Goal: Task Accomplishment & Management: Use online tool/utility

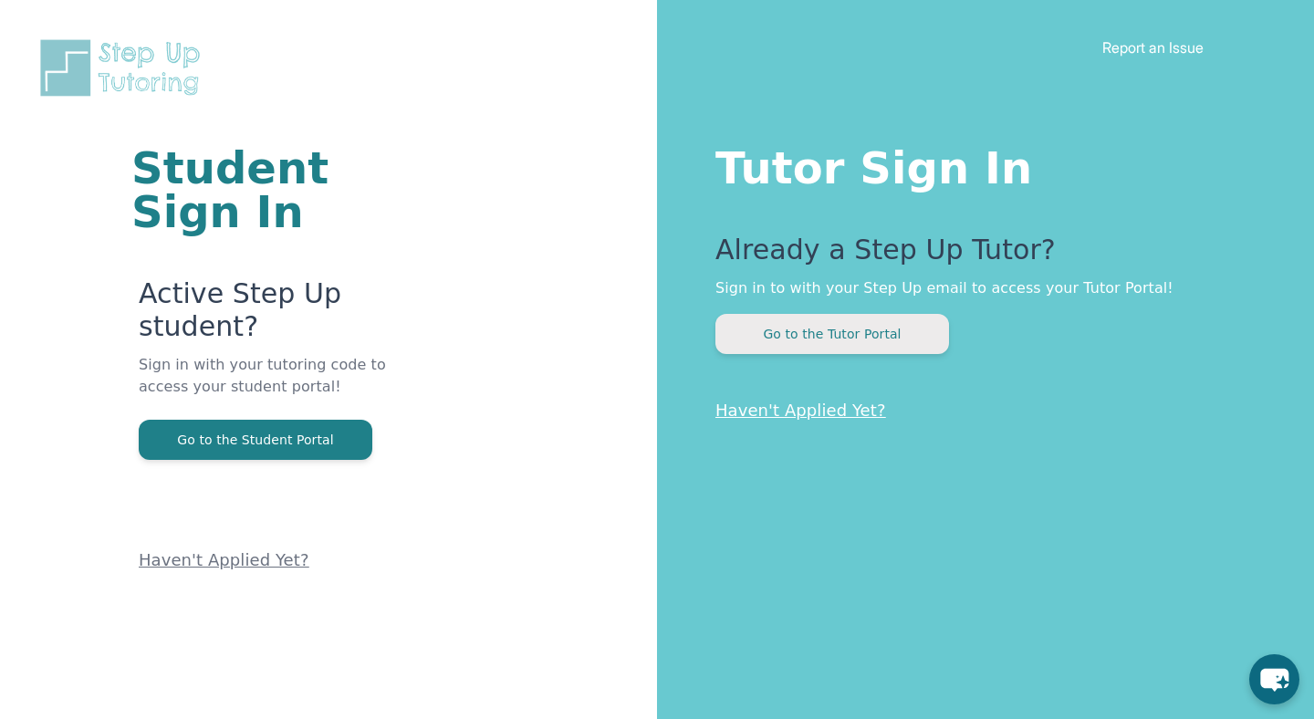
click at [814, 323] on button "Go to the Tutor Portal" at bounding box center [832, 334] width 234 height 40
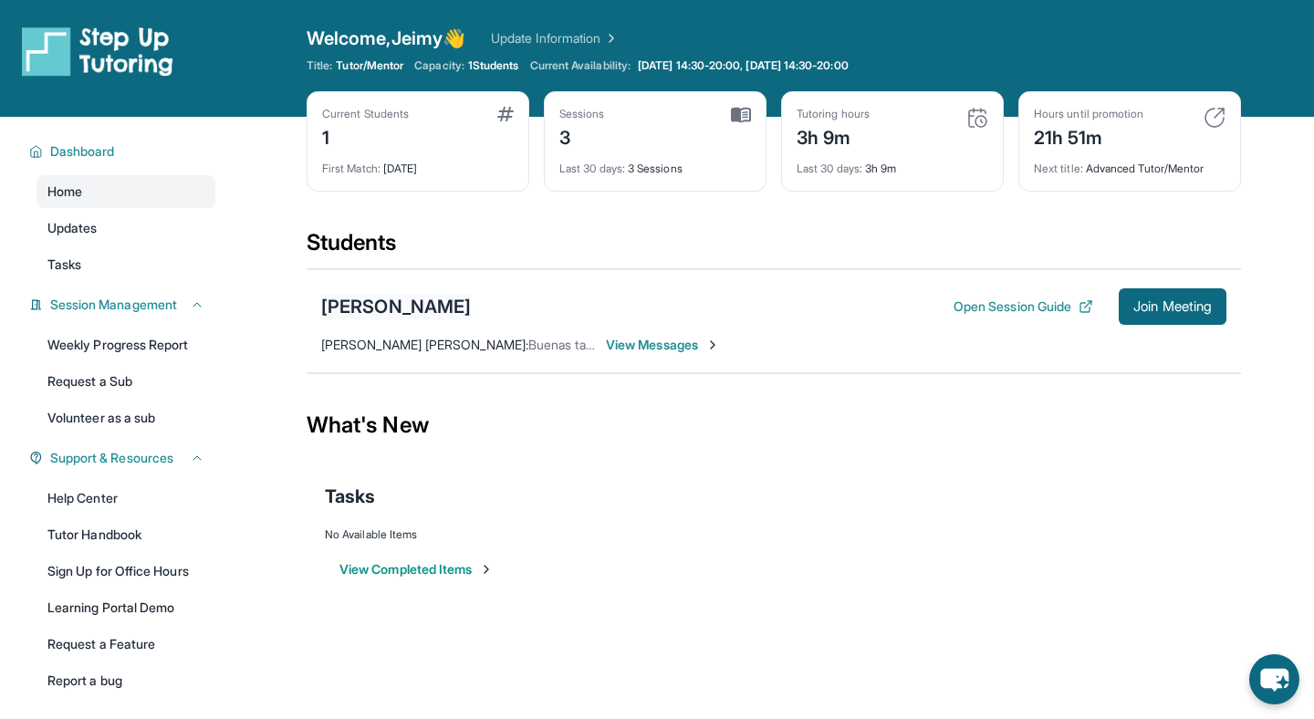
click at [378, 311] on div "[PERSON_NAME]" at bounding box center [396, 307] width 150 height 26
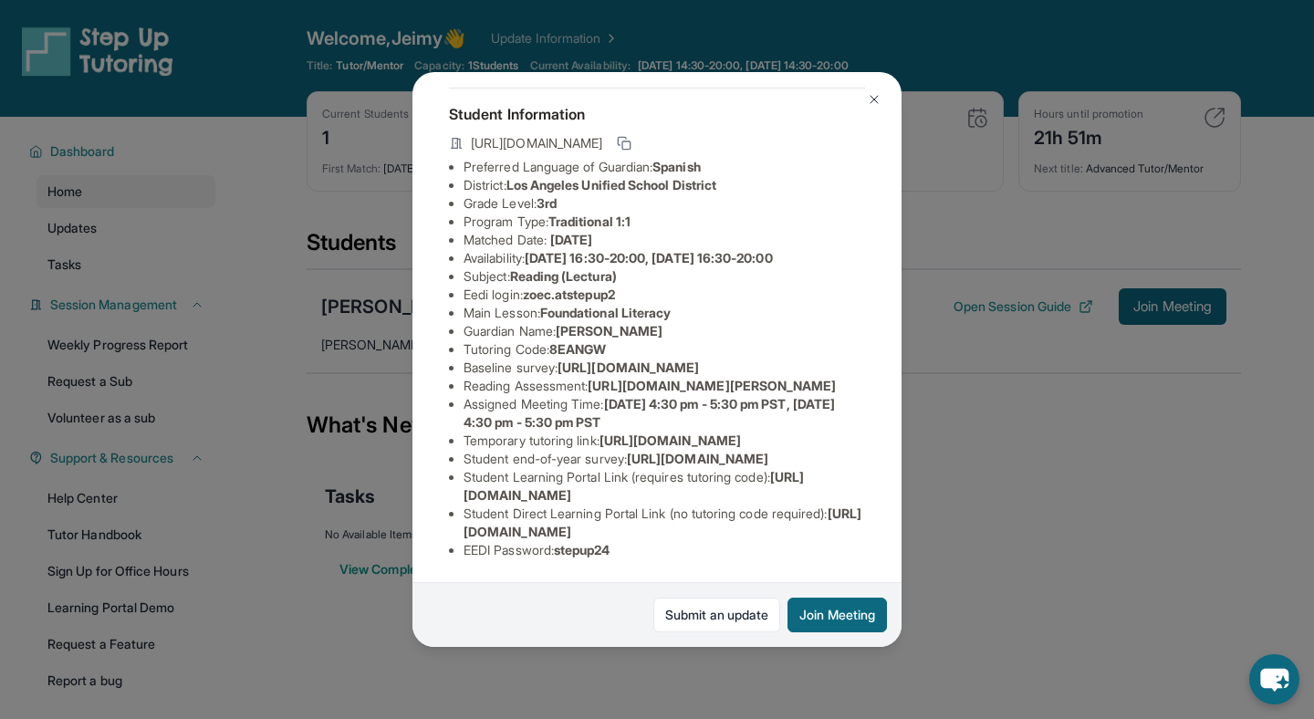
scroll to position [255, 0]
click at [876, 99] on img at bounding box center [874, 99] width 15 height 15
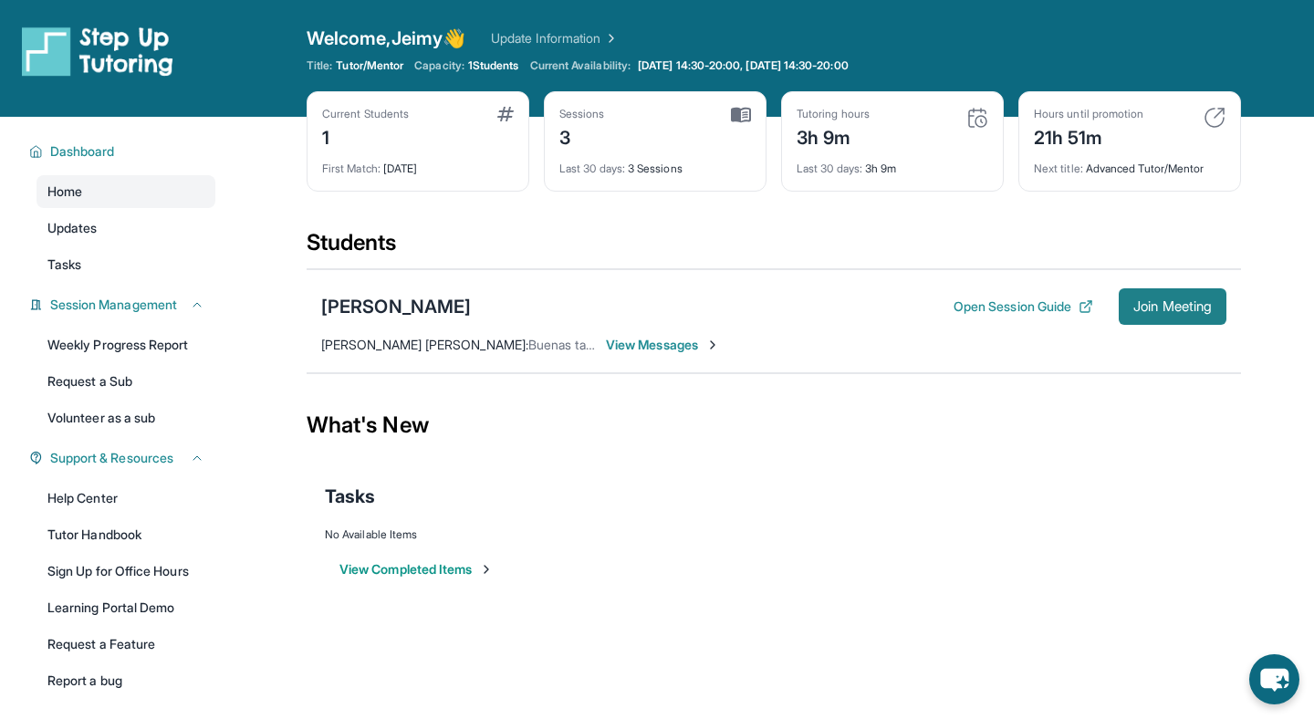
click at [1151, 303] on span "Join Meeting" at bounding box center [1172, 306] width 78 height 11
click at [374, 338] on span "[PERSON_NAME] [PERSON_NAME] :" at bounding box center [424, 345] width 207 height 16
click at [360, 302] on div "[PERSON_NAME]" at bounding box center [396, 307] width 150 height 26
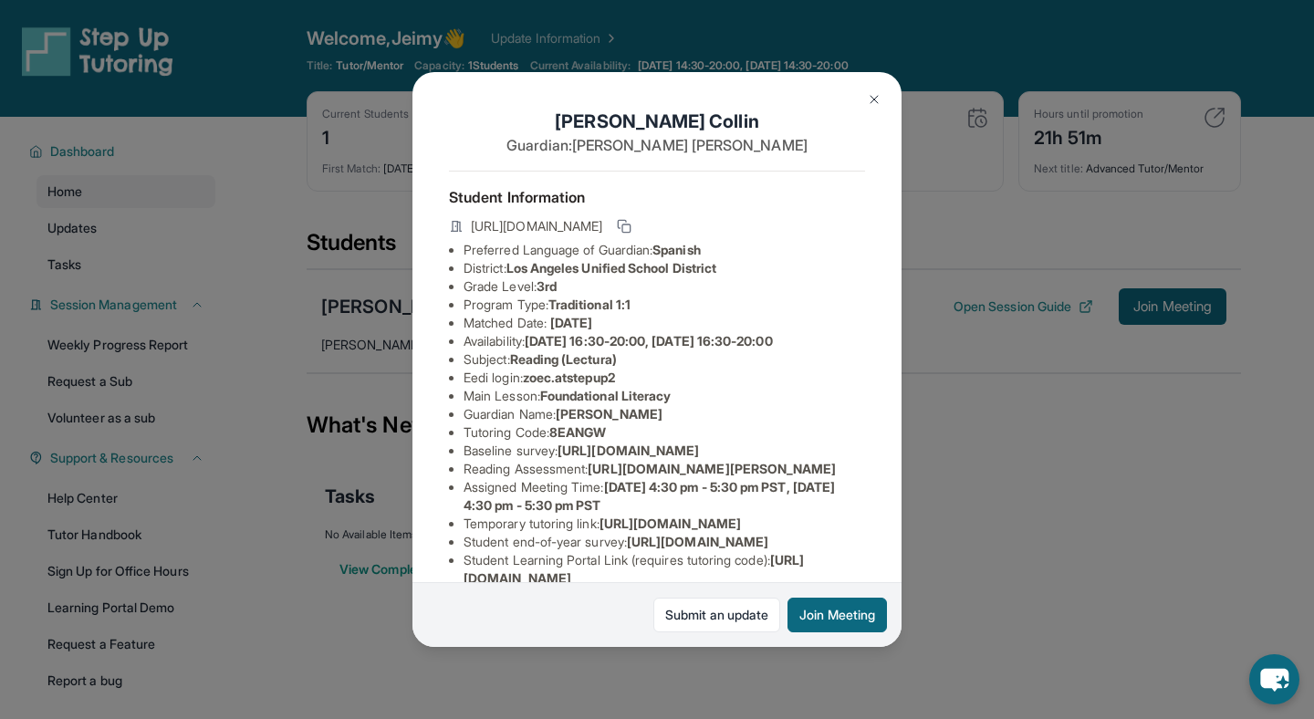
scroll to position [283, 0]
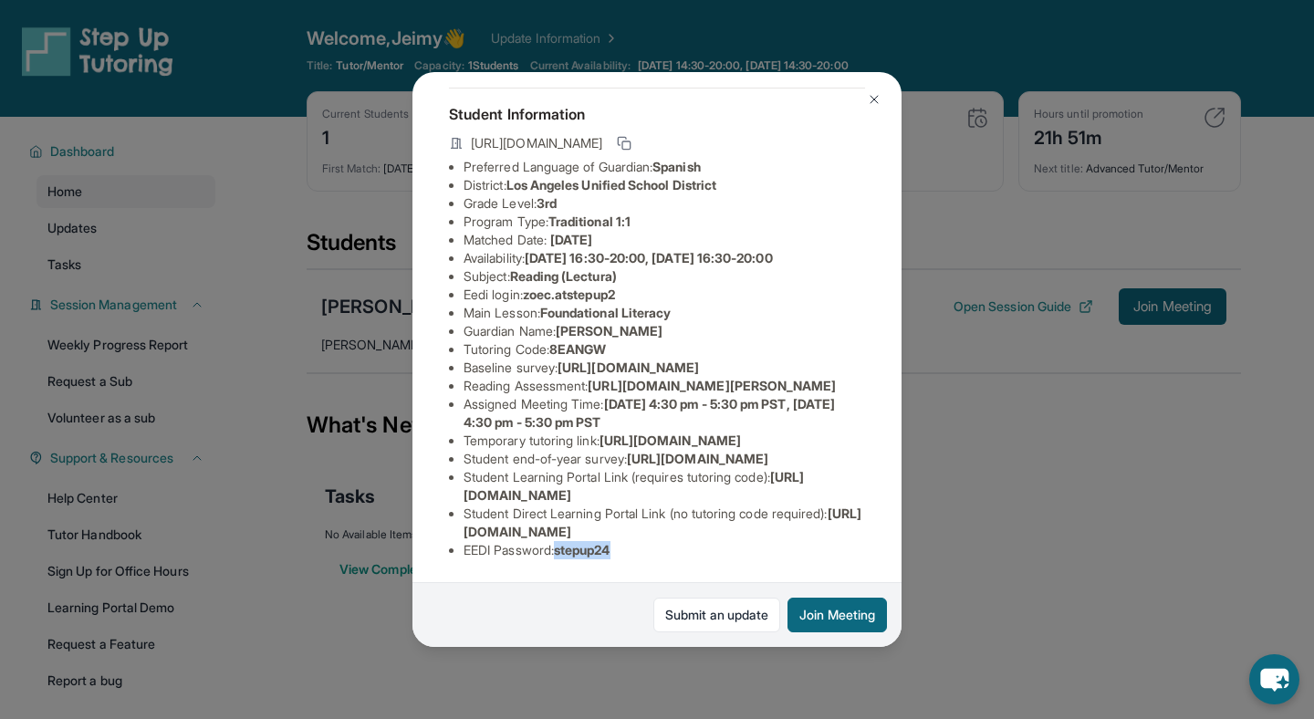
drag, startPoint x: 562, startPoint y: 551, endPoint x: 734, endPoint y: 551, distance: 171.5
click at [734, 551] on li "EEDI Password : stepup24" at bounding box center [664, 550] width 401 height 18
copy span "stepup24"
drag, startPoint x: 533, startPoint y: 269, endPoint x: 678, endPoint y: 269, distance: 145.1
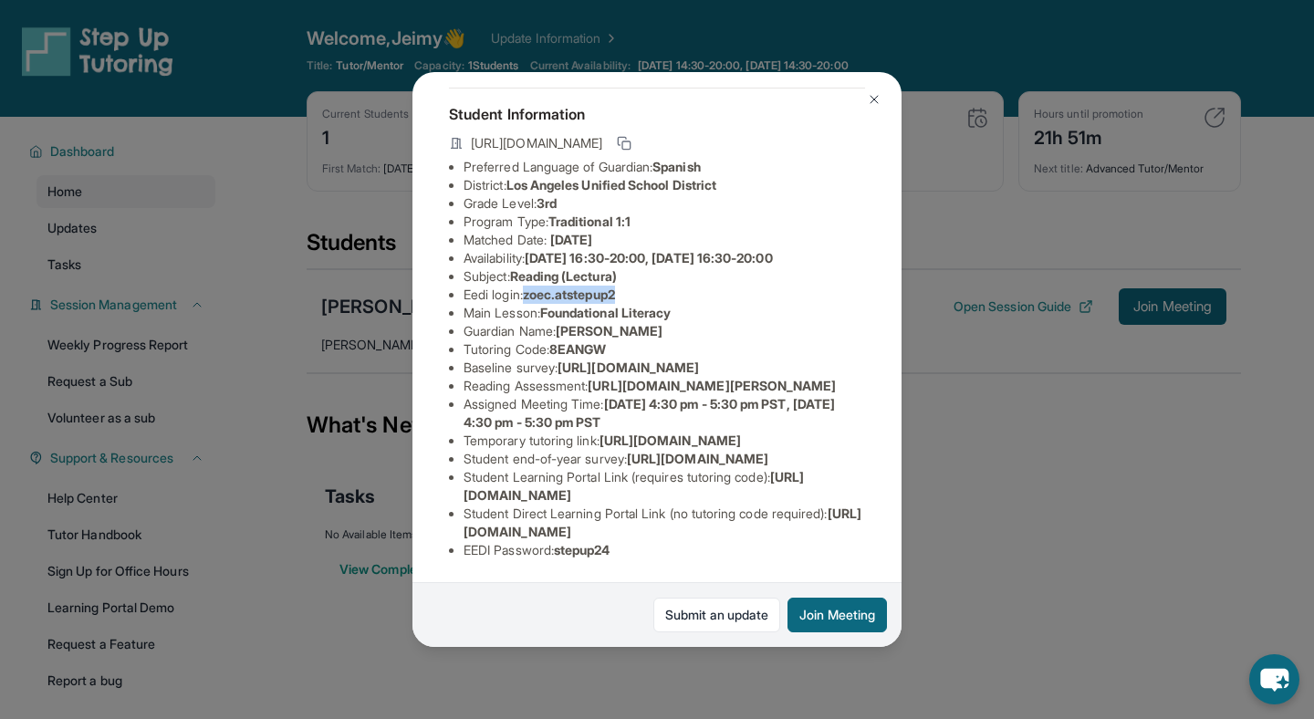
click at [678, 286] on li "Eedi login : zoec.atstepup2" at bounding box center [664, 295] width 401 height 18
copy span "zoec.atstepup2"
click at [868, 97] on img at bounding box center [874, 99] width 15 height 15
